Goal: Task Accomplishment & Management: Manage account settings

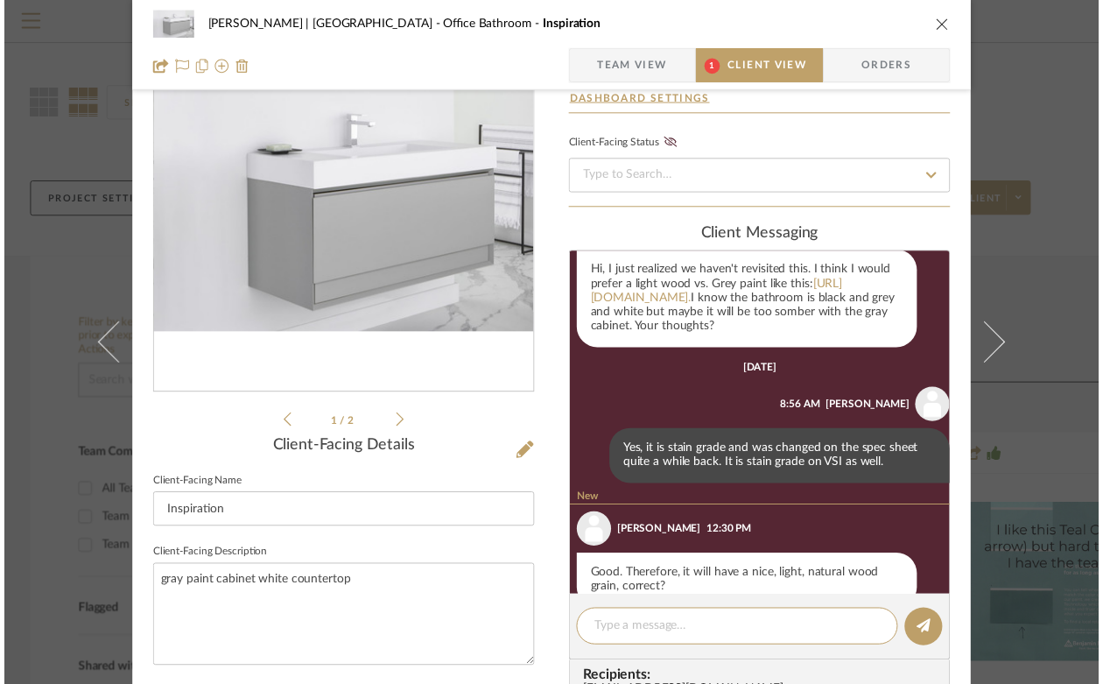
scroll to position [348, 0]
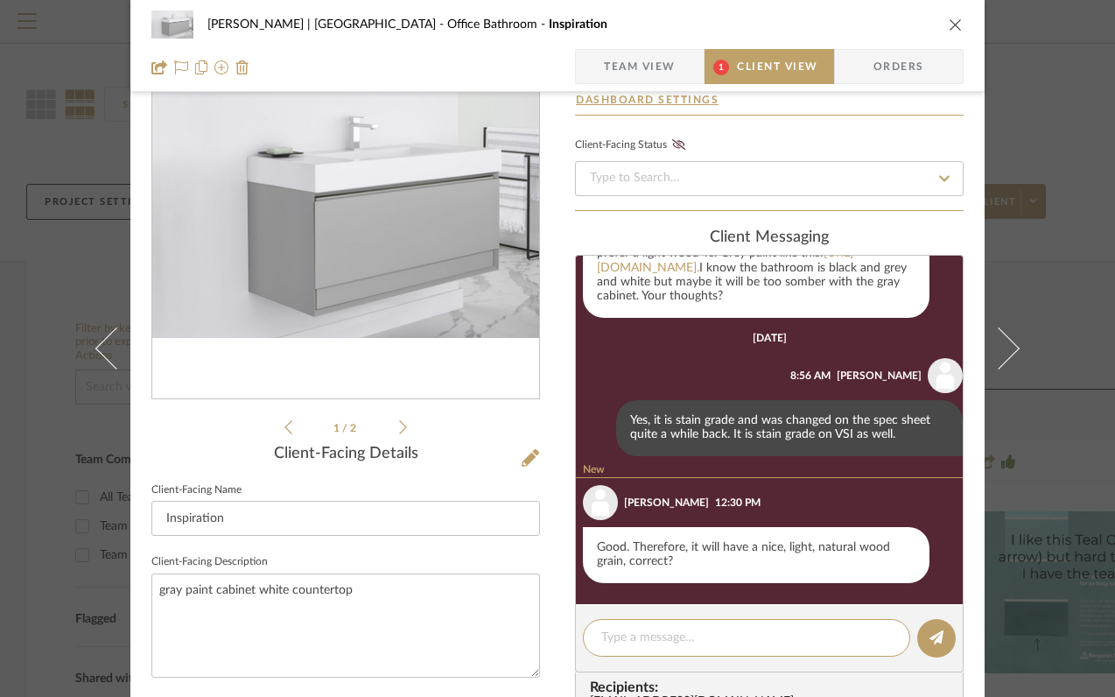
click at [949, 22] on icon "close" at bounding box center [956, 25] width 14 height 14
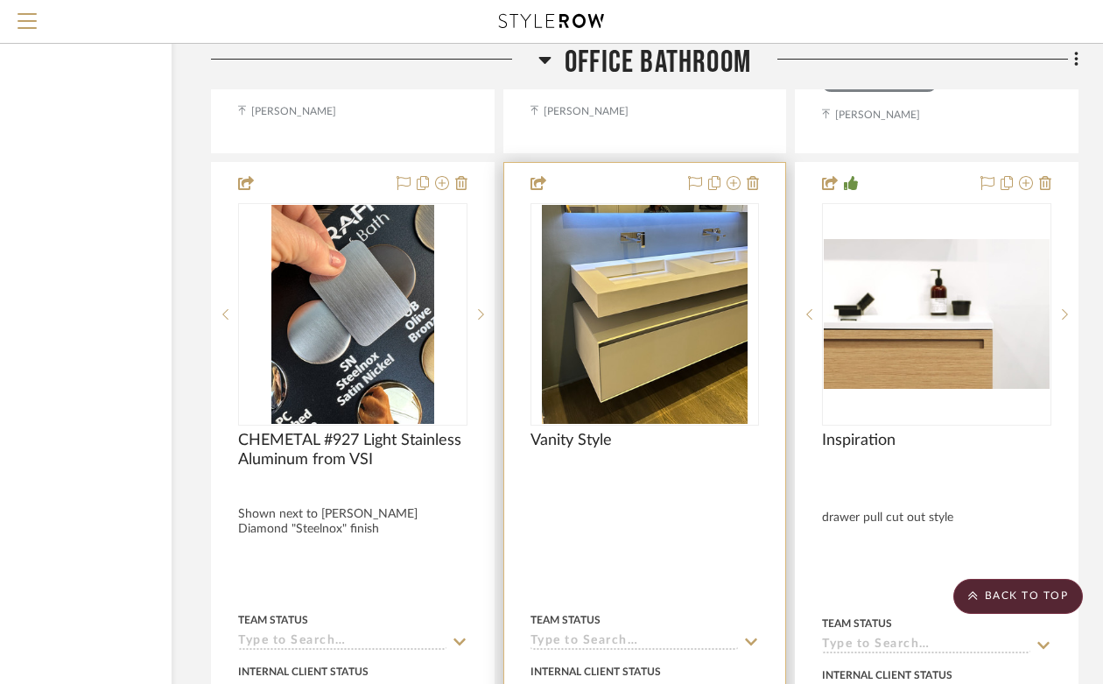
scroll to position [4531, 158]
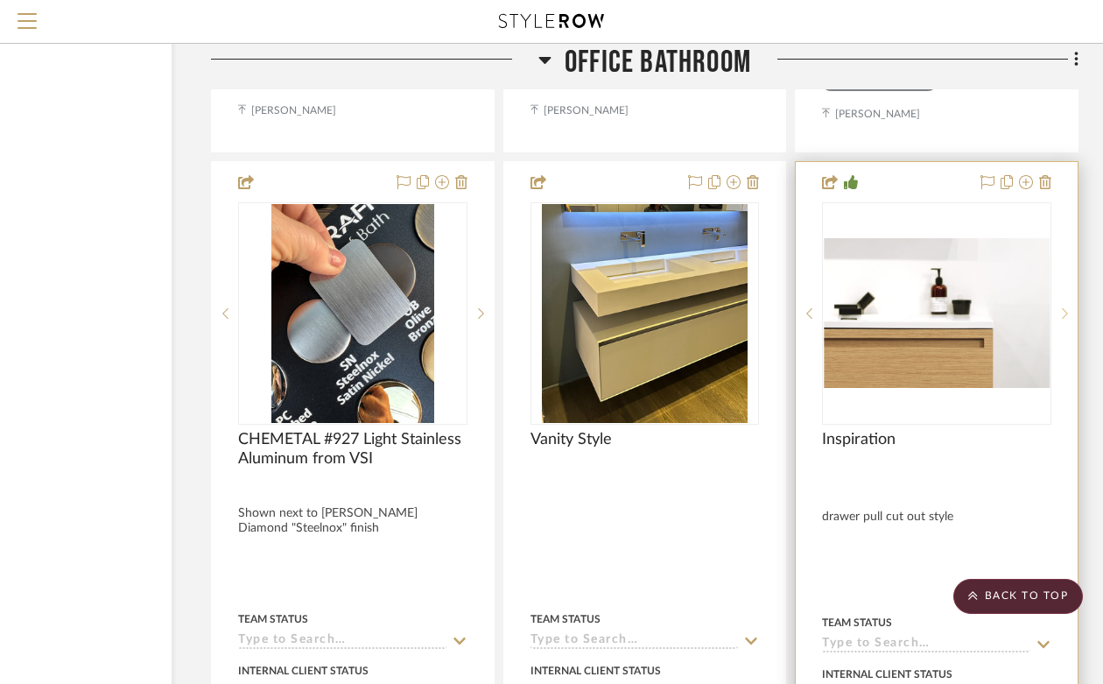
click at [1063, 311] on icon at bounding box center [1065, 313] width 6 height 12
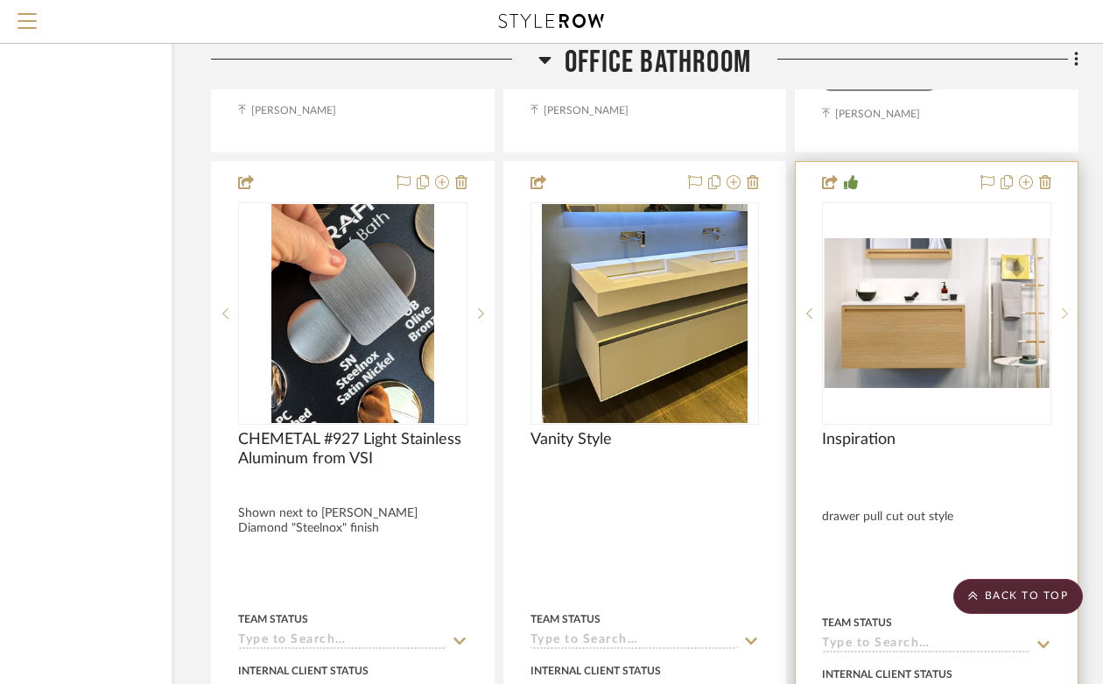
click at [1063, 312] on icon at bounding box center [1065, 313] width 6 height 12
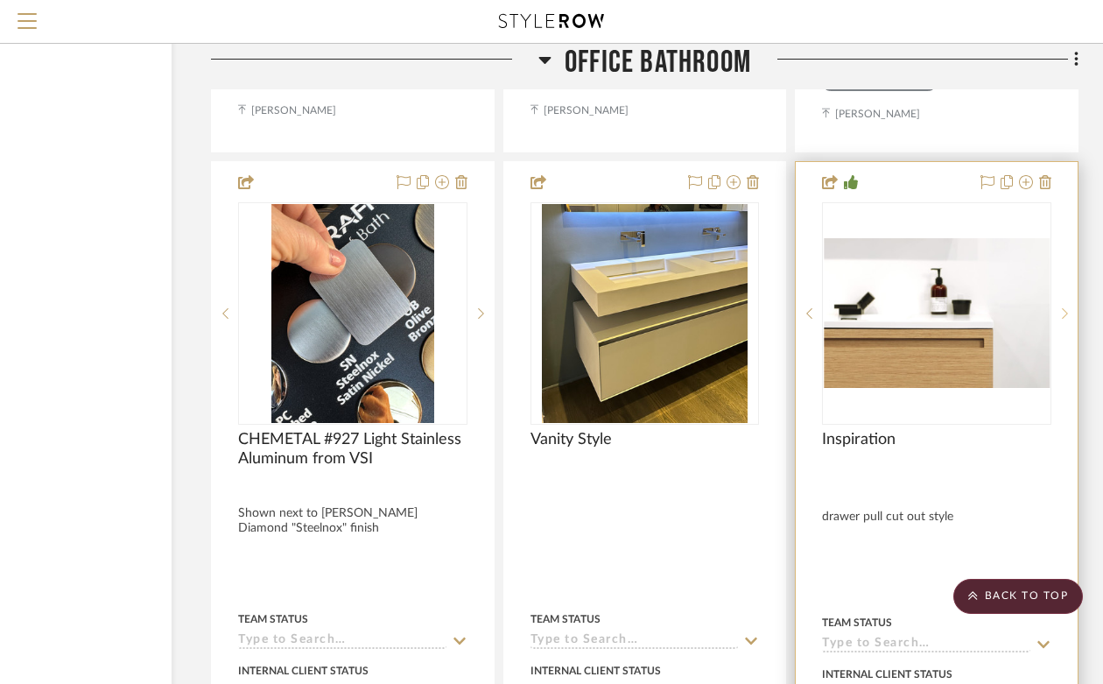
click at [1063, 312] on icon at bounding box center [1065, 313] width 6 height 12
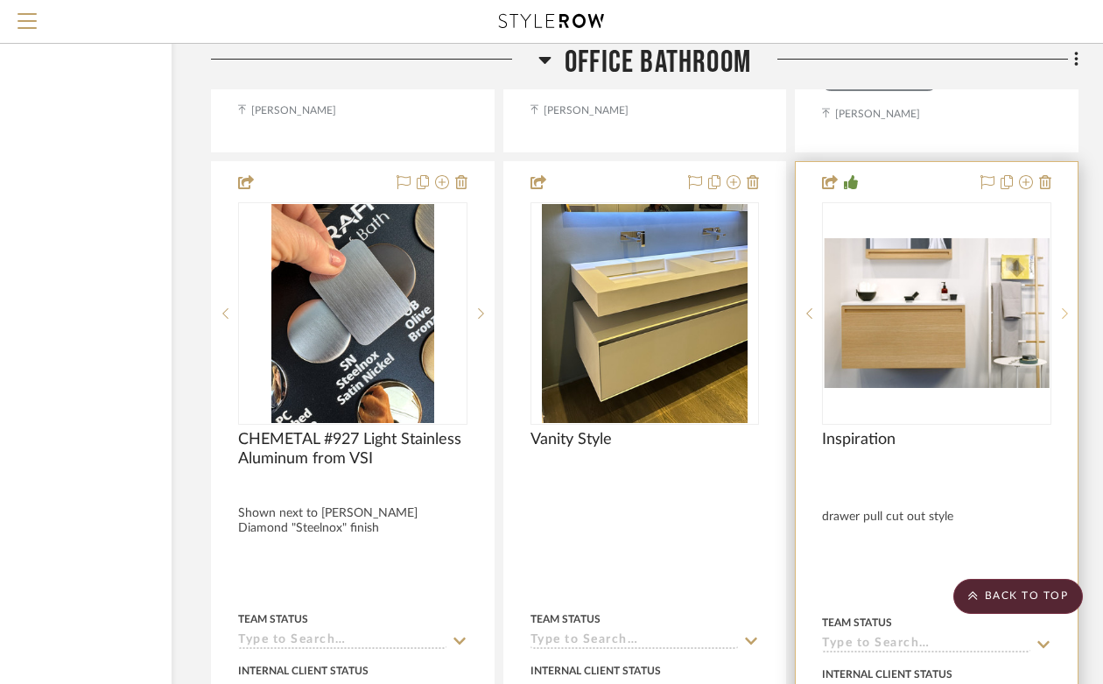
click at [1063, 312] on icon at bounding box center [1065, 313] width 6 height 12
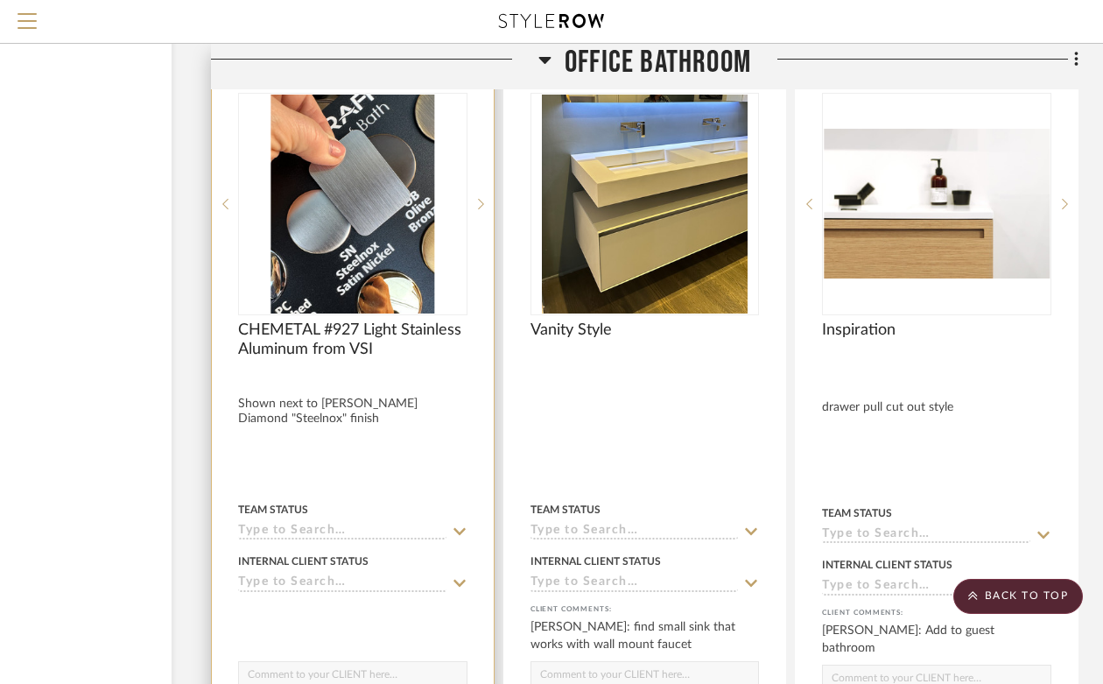
scroll to position [4587, 158]
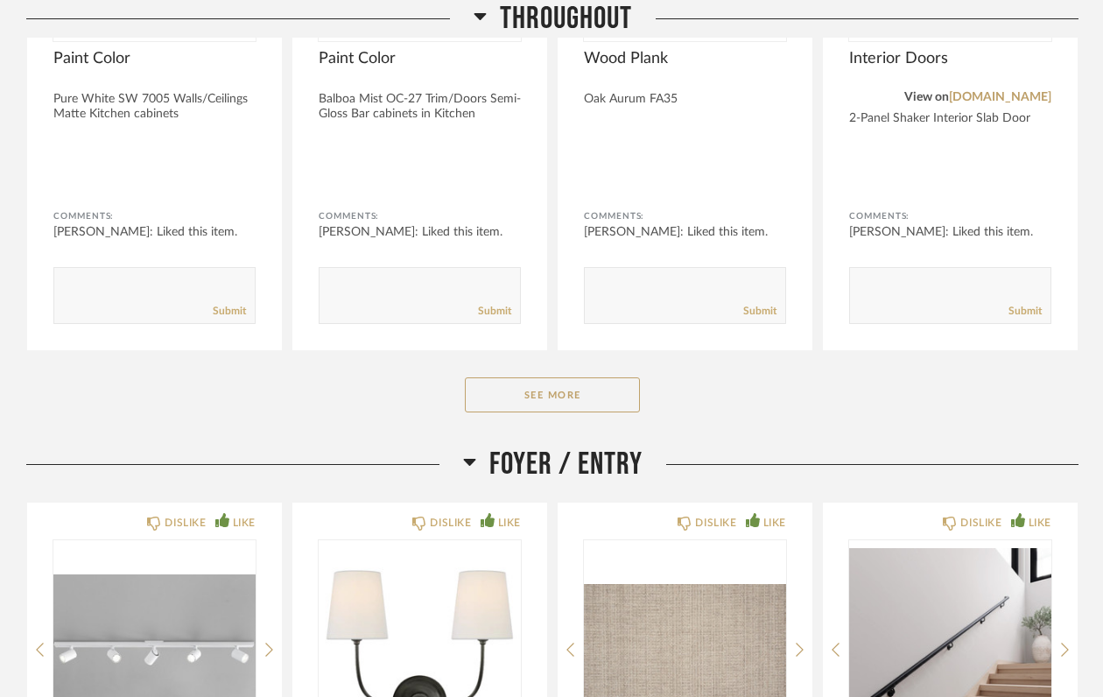
scroll to position [911, 0]
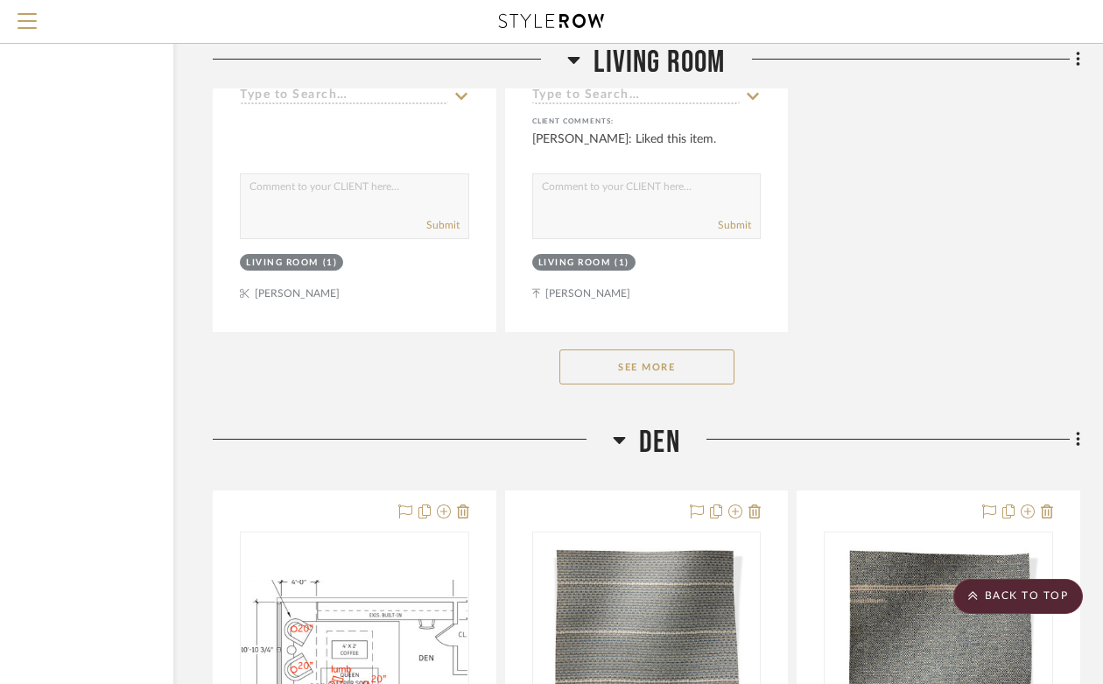
scroll to position [16739, 156]
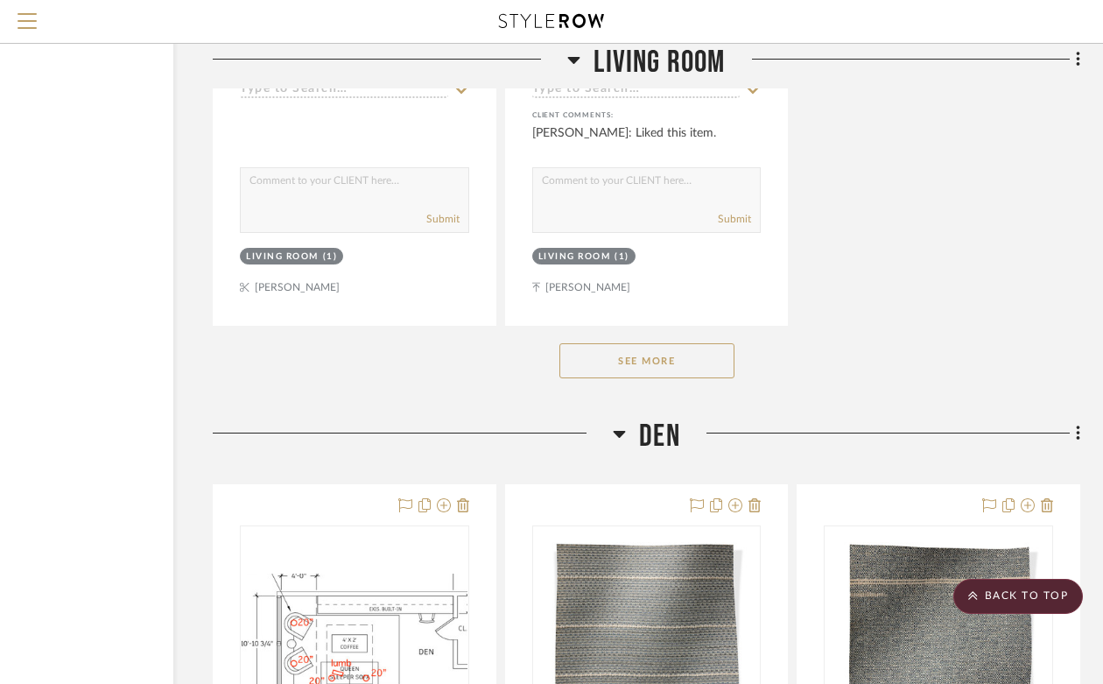
click at [656, 349] on button "See More" at bounding box center [646, 360] width 175 height 35
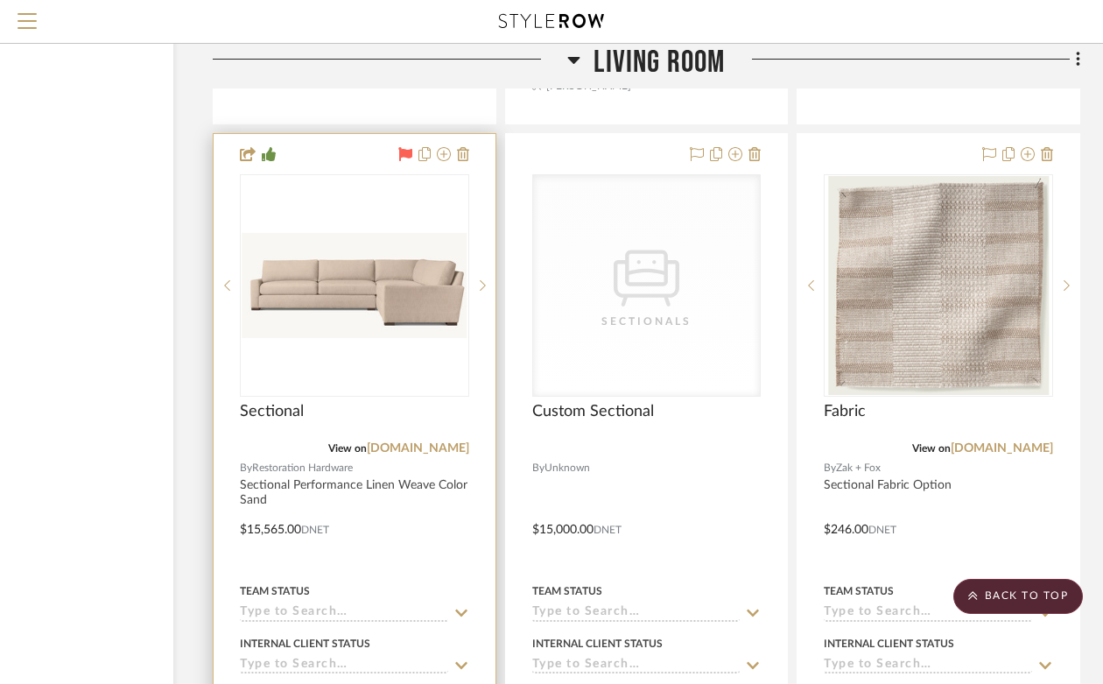
scroll to position [19279, 156]
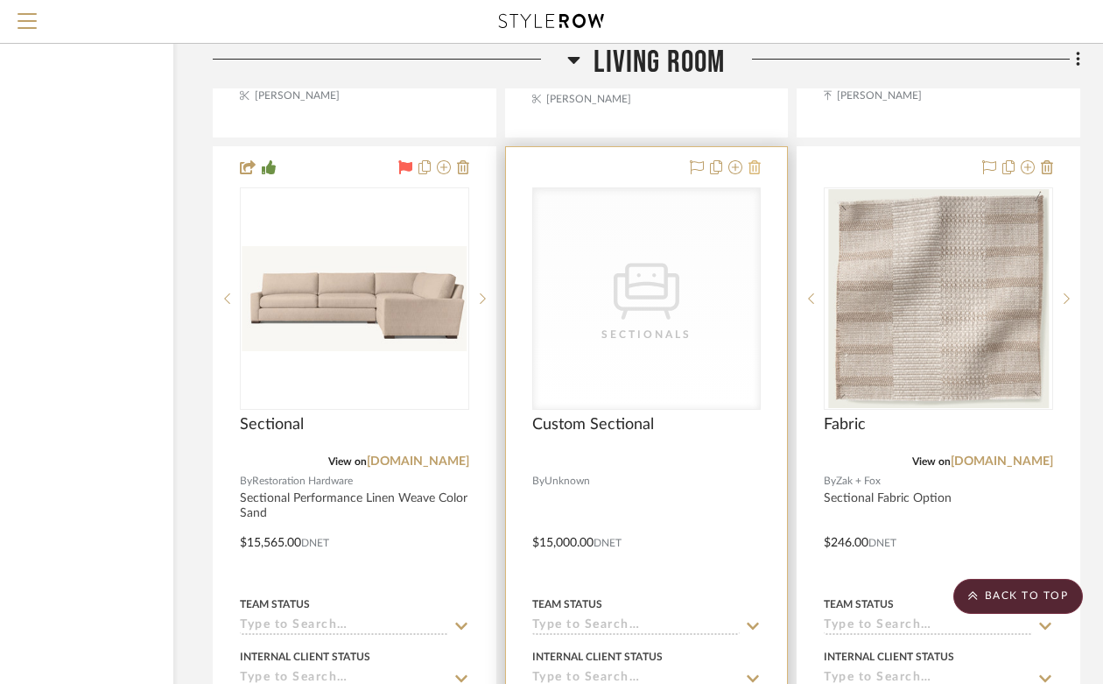
click at [754, 160] on icon at bounding box center [754, 167] width 12 height 14
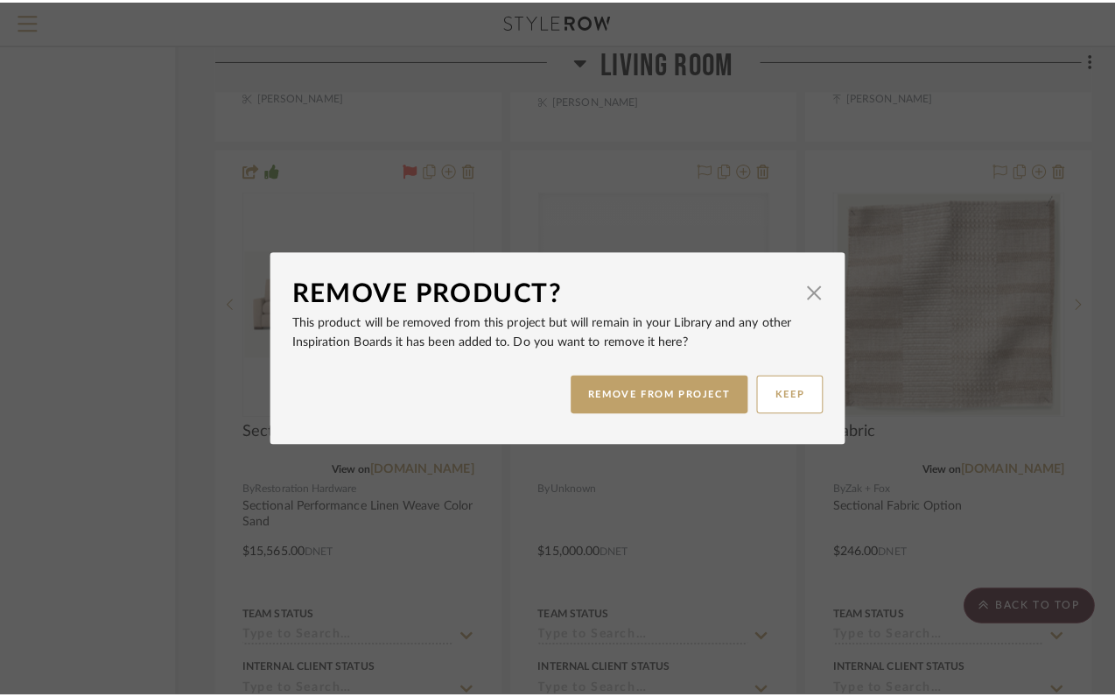
scroll to position [0, 0]
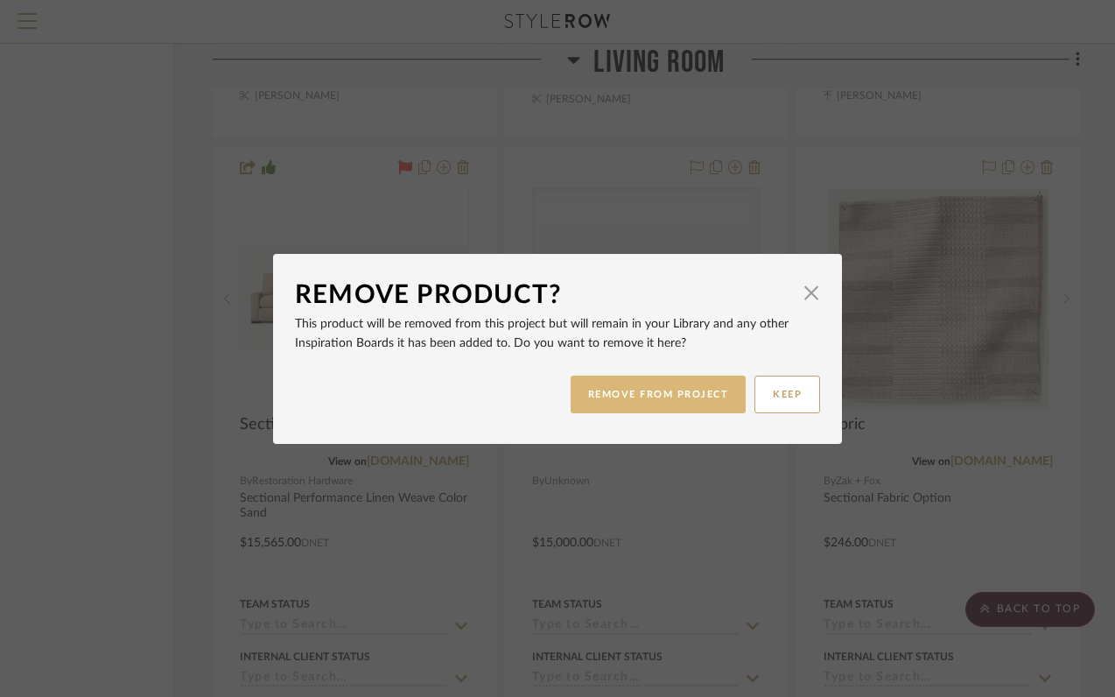
click at [639, 400] on button "REMOVE FROM PROJECT" at bounding box center [659, 394] width 176 height 38
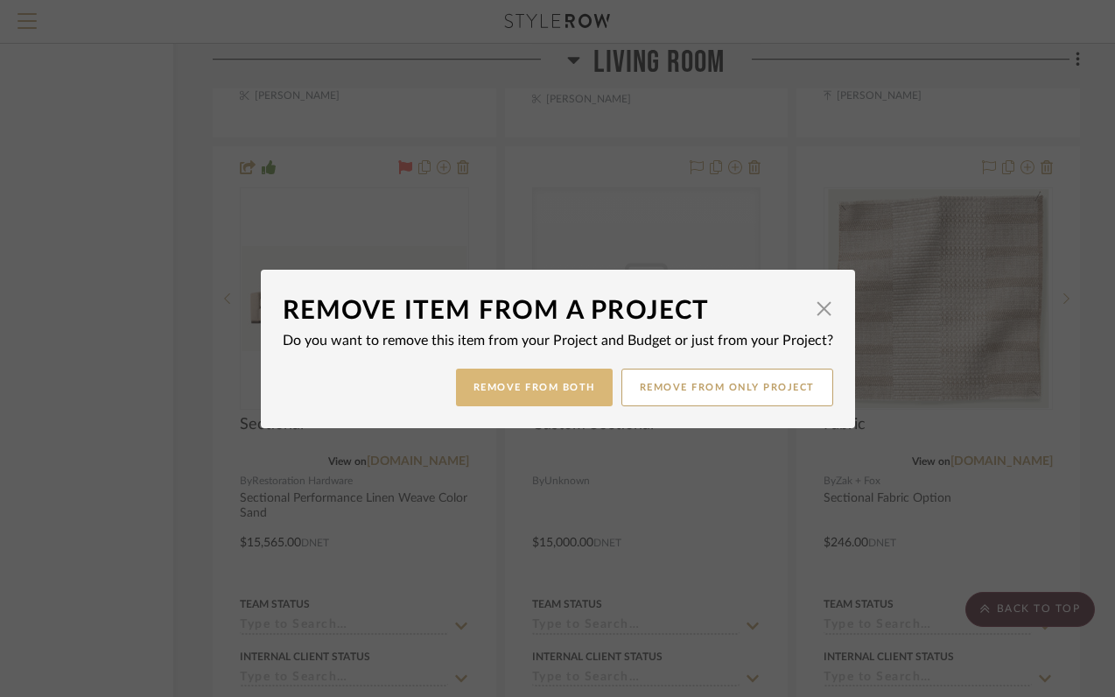
click at [572, 387] on button "Remove from Both" at bounding box center [534, 387] width 157 height 38
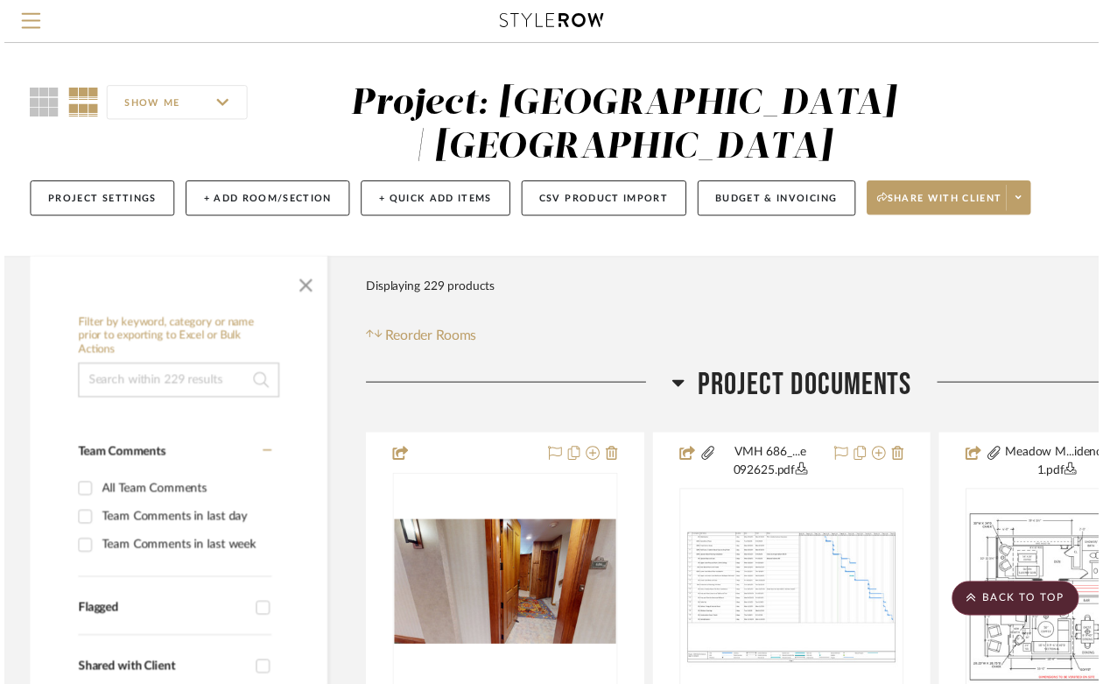
scroll to position [19279, 156]
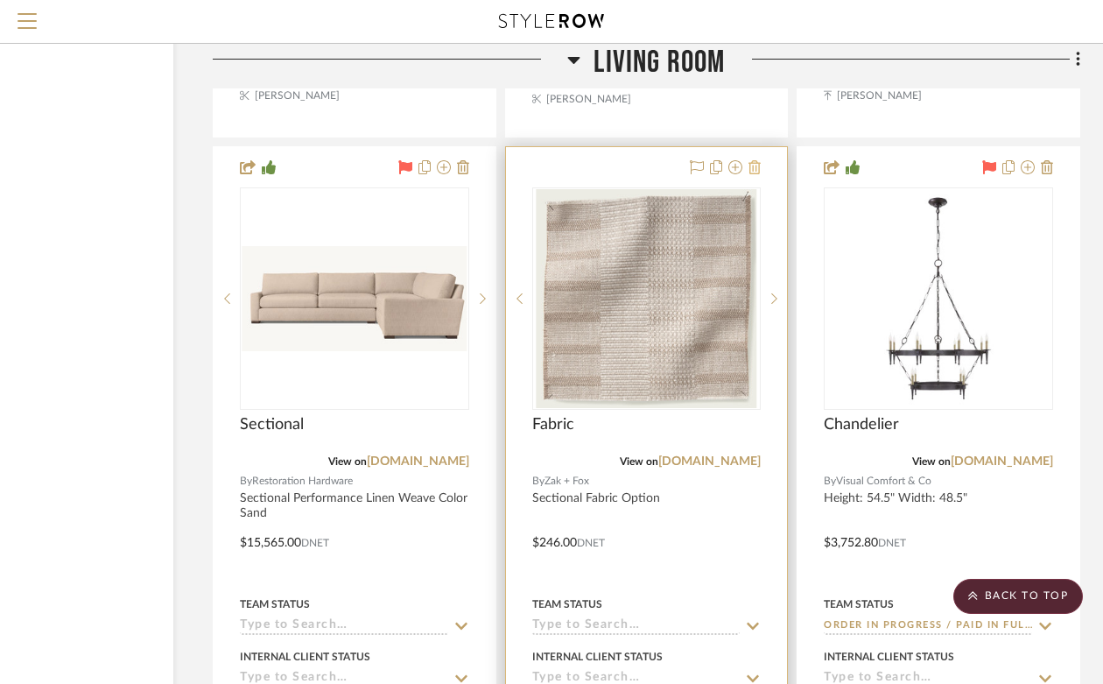
click at [758, 160] on icon at bounding box center [754, 167] width 12 height 14
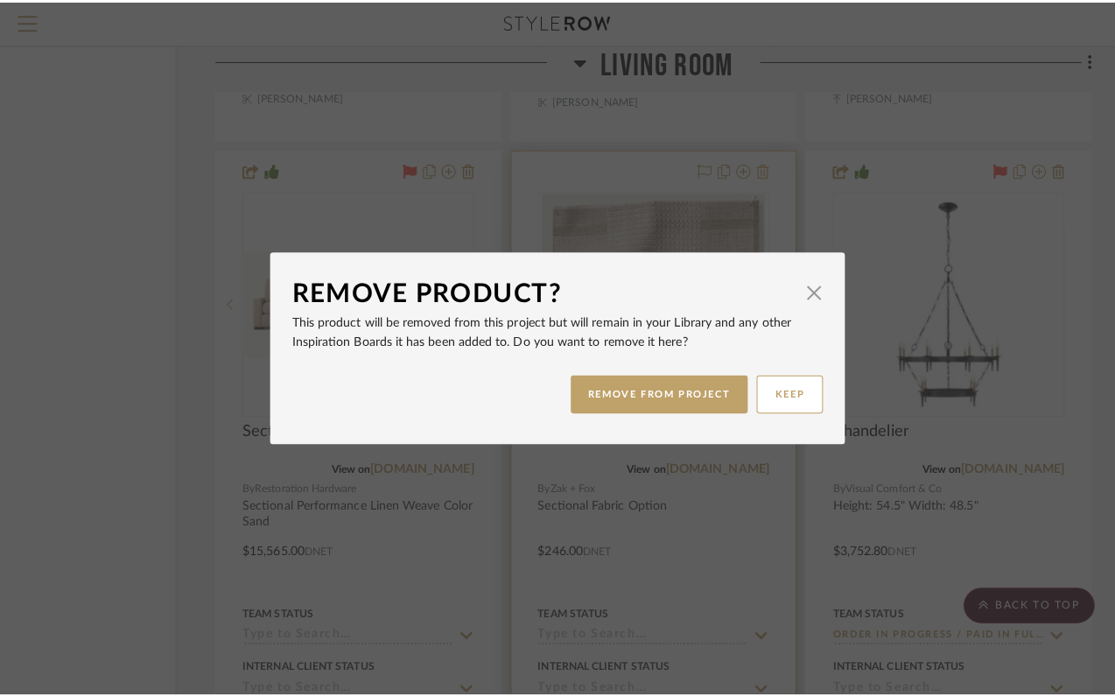
scroll to position [0, 0]
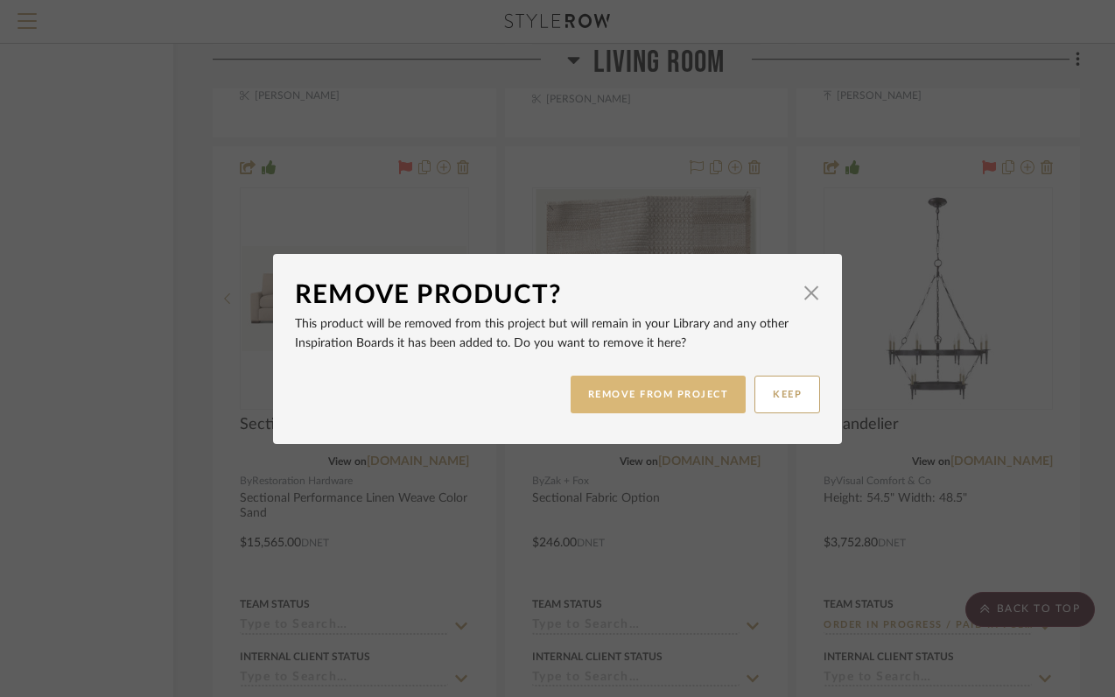
click at [661, 393] on button "REMOVE FROM PROJECT" at bounding box center [659, 394] width 176 height 38
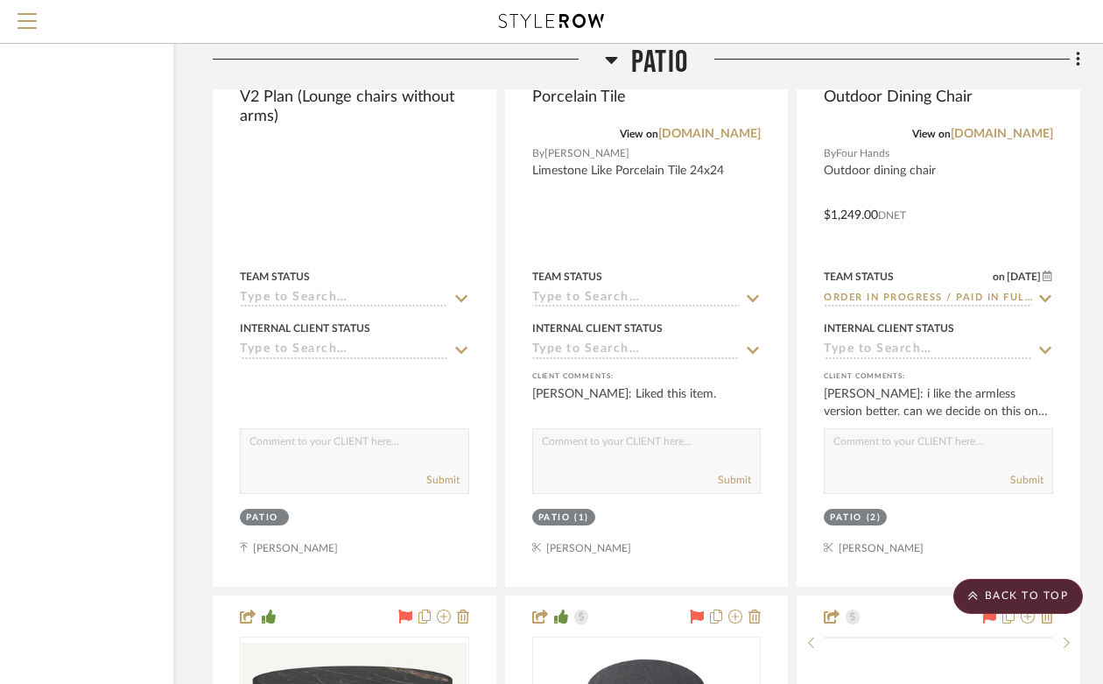
scroll to position [29345, 156]
